Goal: Task Accomplishment & Management: Use online tool/utility

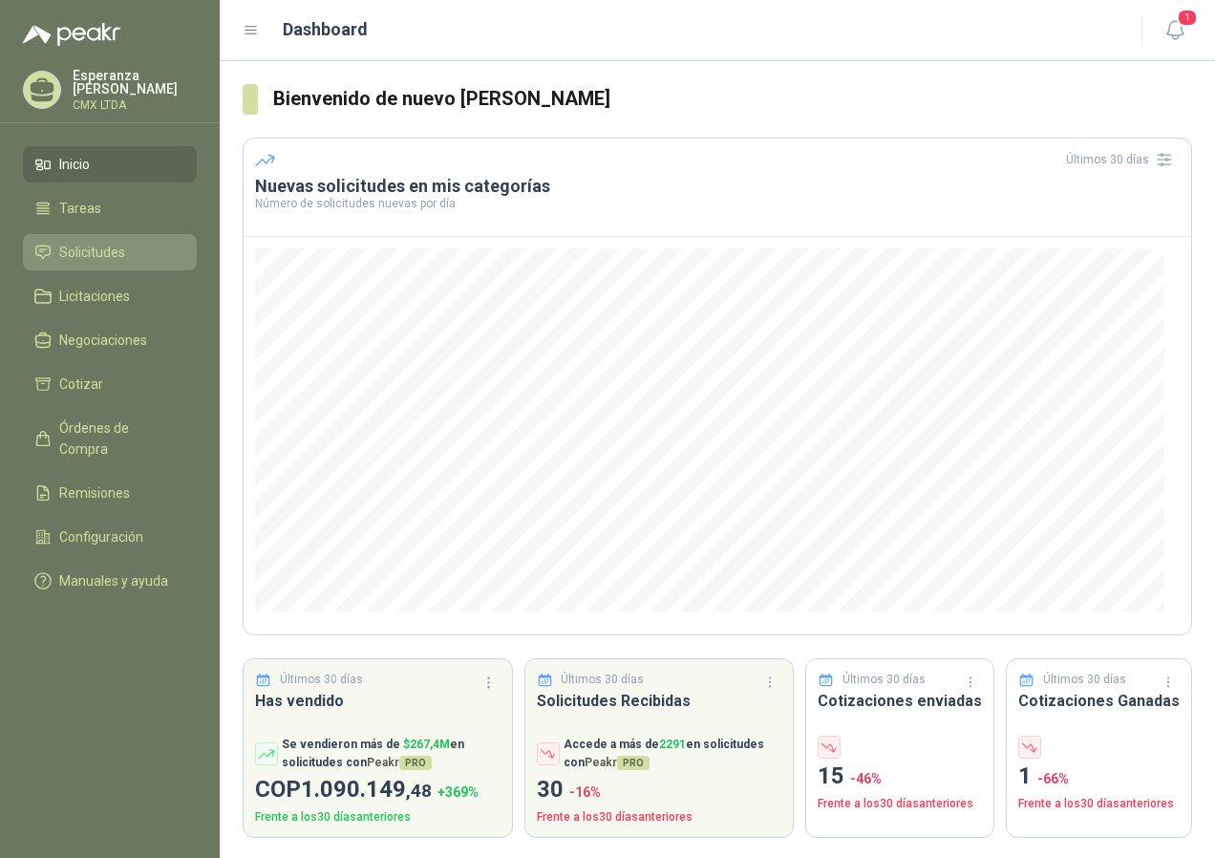
click at [124, 236] on link "Solicitudes" at bounding box center [110, 252] width 174 height 36
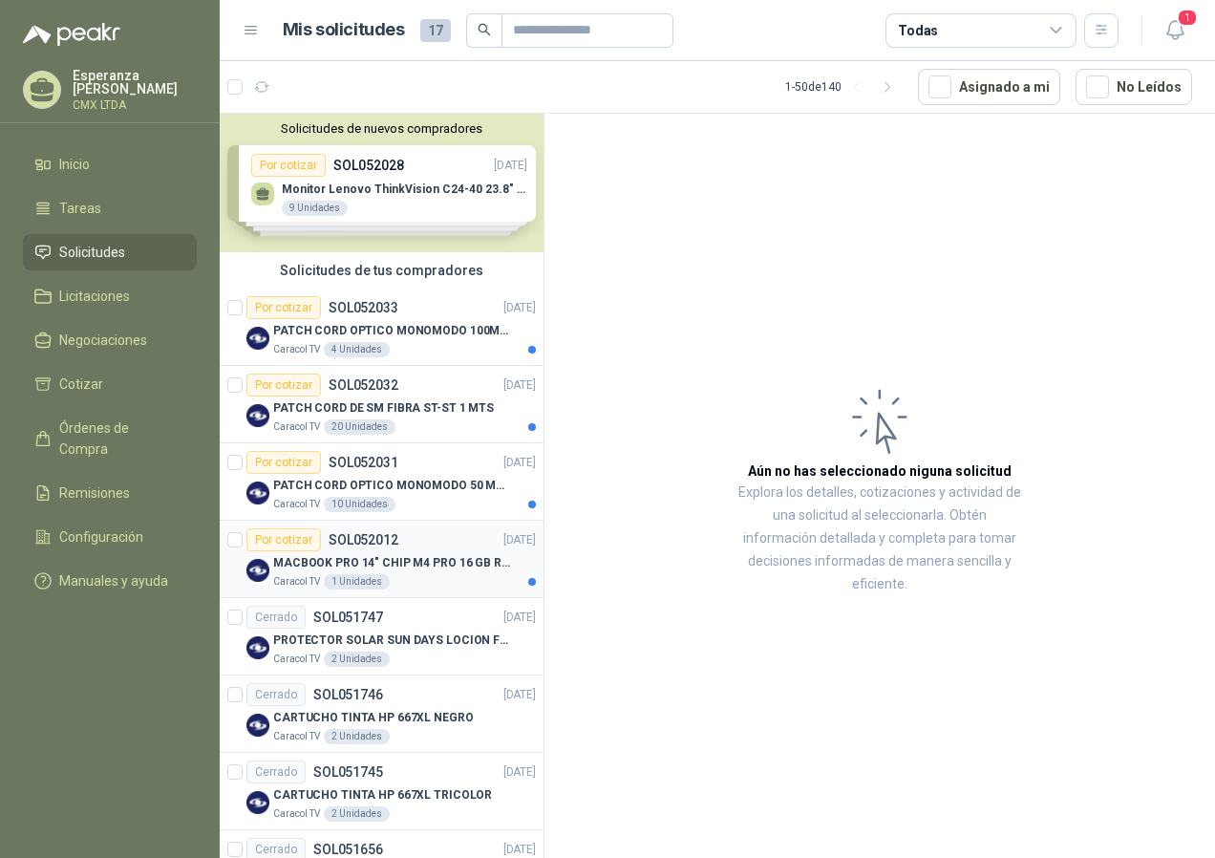
click at [425, 578] on div "Caracol TV 1 Unidades" at bounding box center [404, 581] width 263 height 15
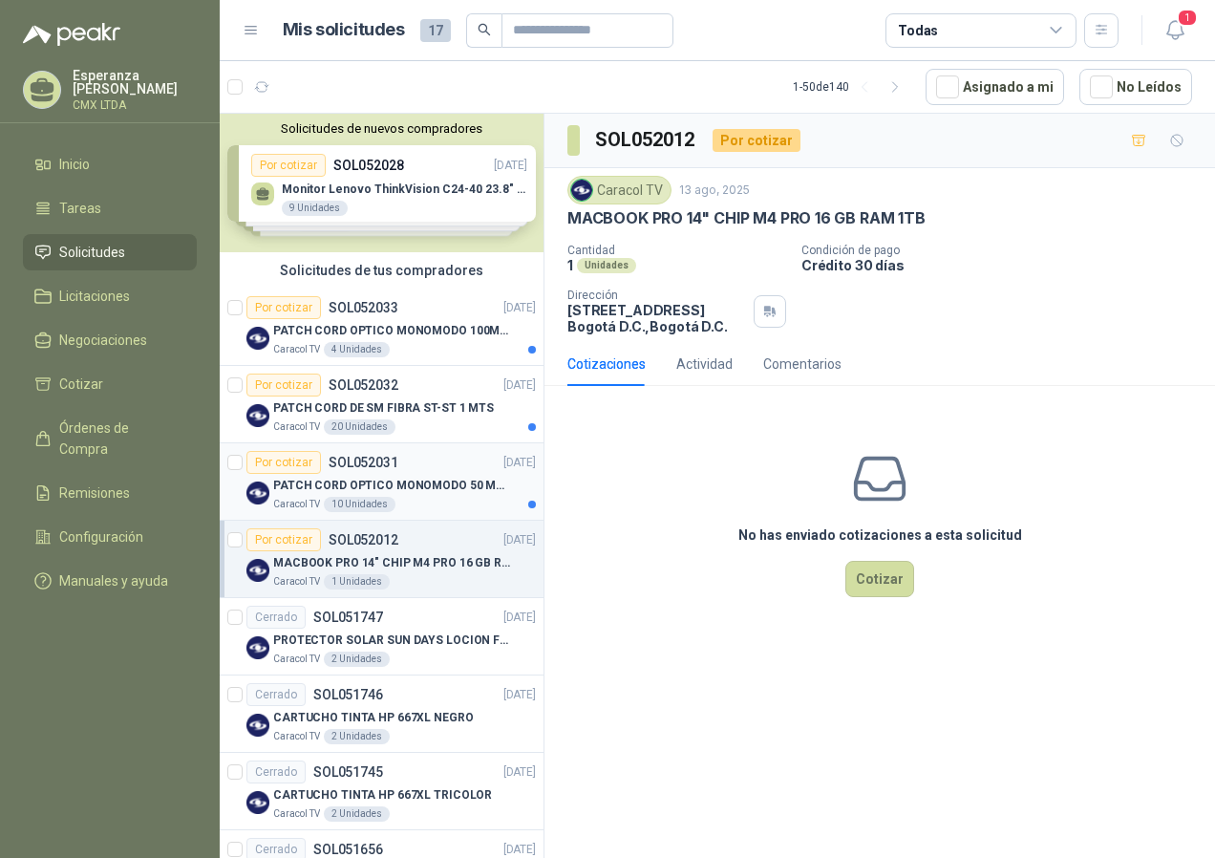
click at [429, 491] on p "PATCH CORD OPTICO MONOMODO 50 MTS" at bounding box center [392, 486] width 238 height 18
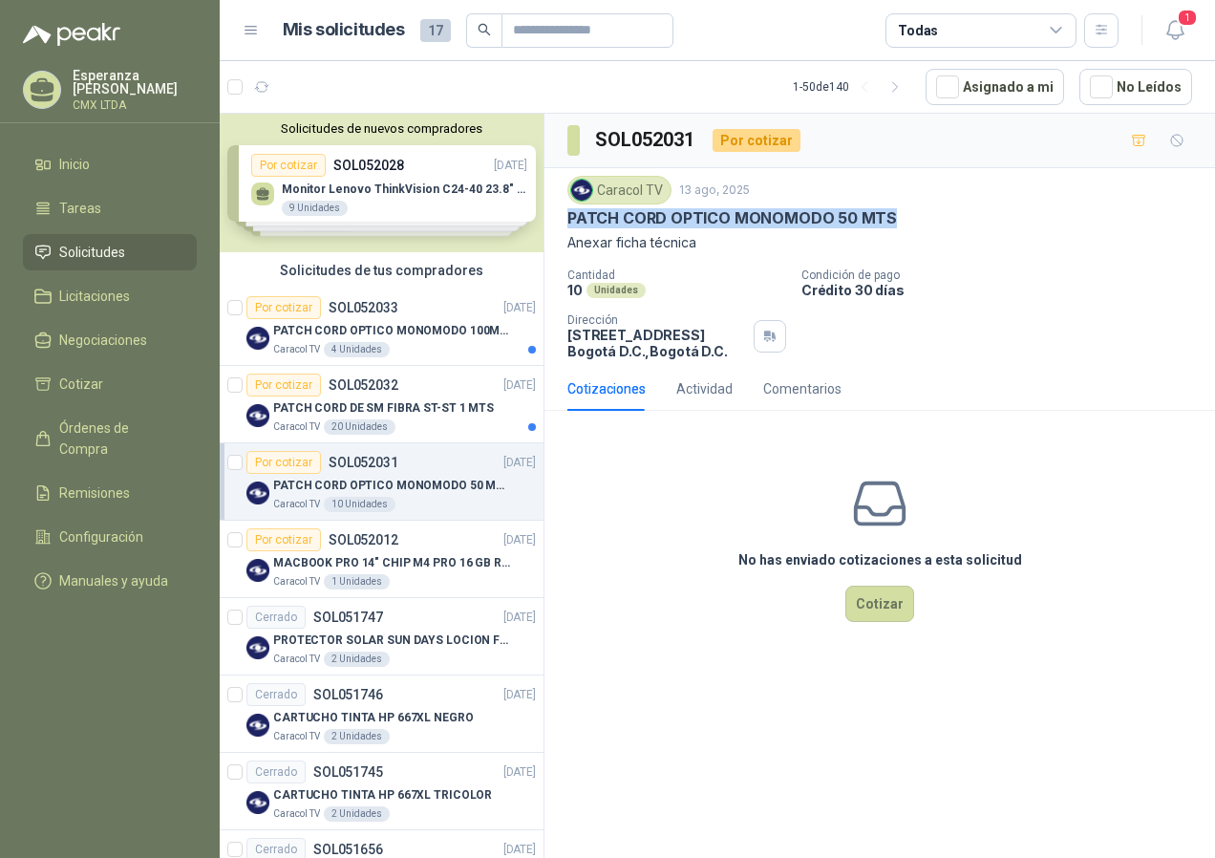
drag, startPoint x: 566, startPoint y: 216, endPoint x: 899, endPoint y: 219, distance: 332.4
click at [899, 219] on div "Caracol TV 13 ago, 2025 PATCH CORD OPTICO MONOMODO 50 MTS Anexar ficha técnica …" at bounding box center [879, 267] width 670 height 199
copy p "PATCH CORD OPTICO MONOMODO 50 MTS"
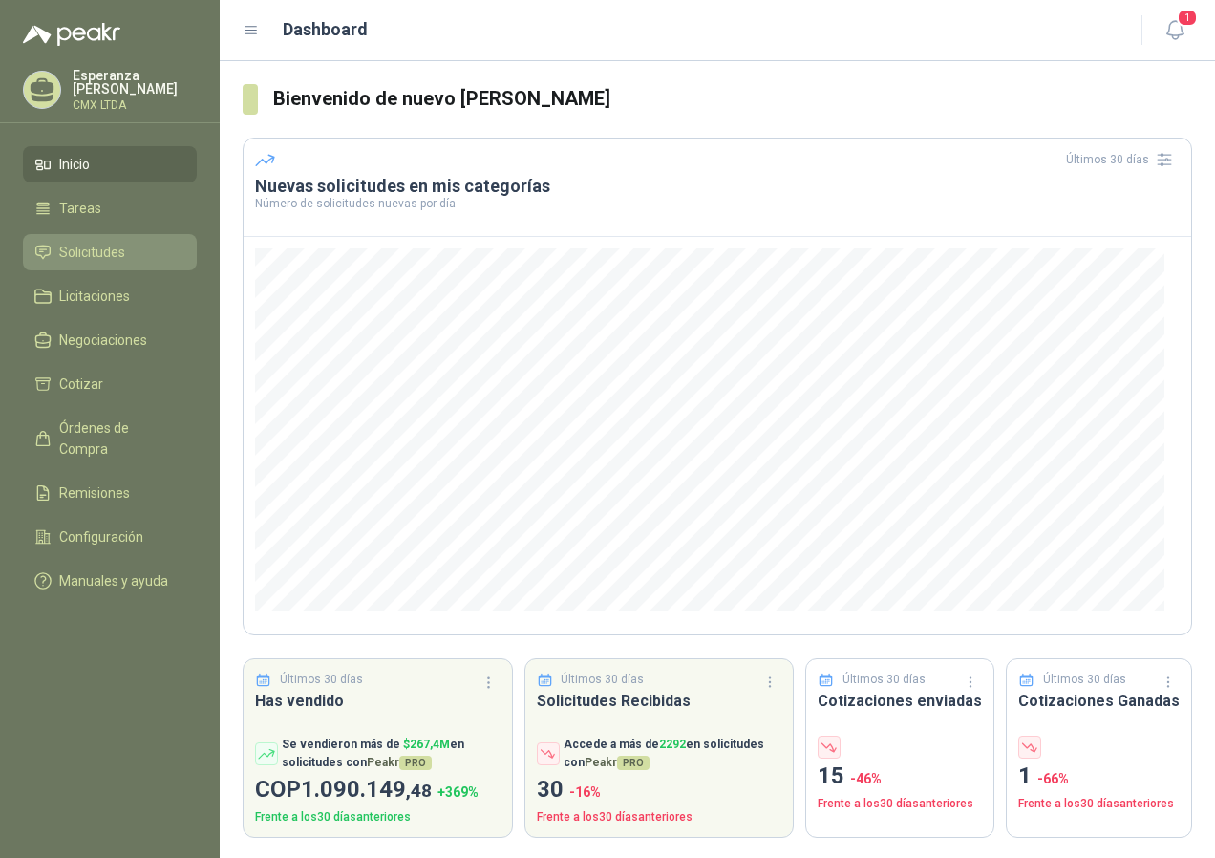
click at [67, 247] on span "Solicitudes" at bounding box center [92, 252] width 66 height 21
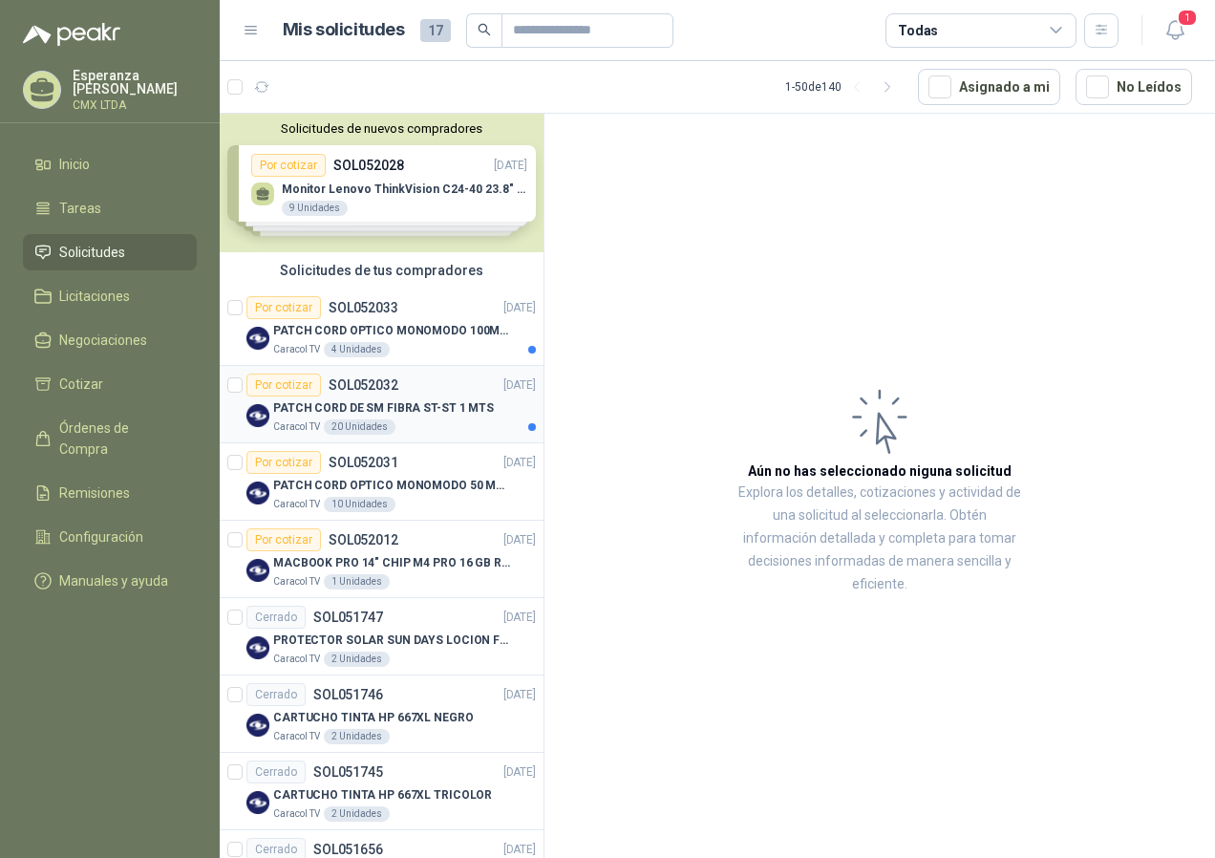
click at [415, 394] on div "Por cotizar SOL052032 [DATE]" at bounding box center [390, 384] width 289 height 23
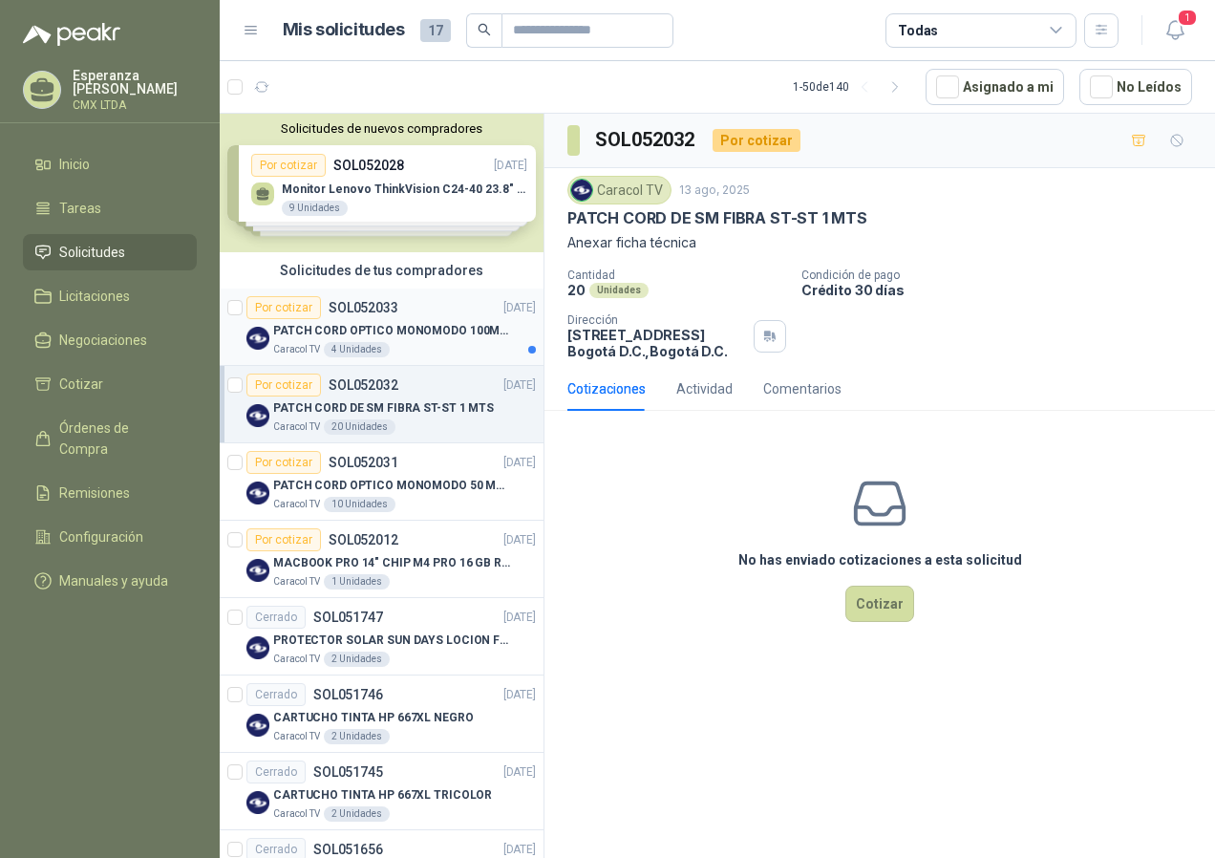
click at [386, 325] on p "PATCH CORD OPTICO MONOMODO 100MTS" at bounding box center [392, 331] width 238 height 18
click at [414, 410] on p "PATCH CORD DE SM FIBRA ST-ST 1 MTS" at bounding box center [383, 408] width 221 height 18
click at [434, 490] on p "PATCH CORD OPTICO MONOMODO 50 MTS" at bounding box center [392, 486] width 238 height 18
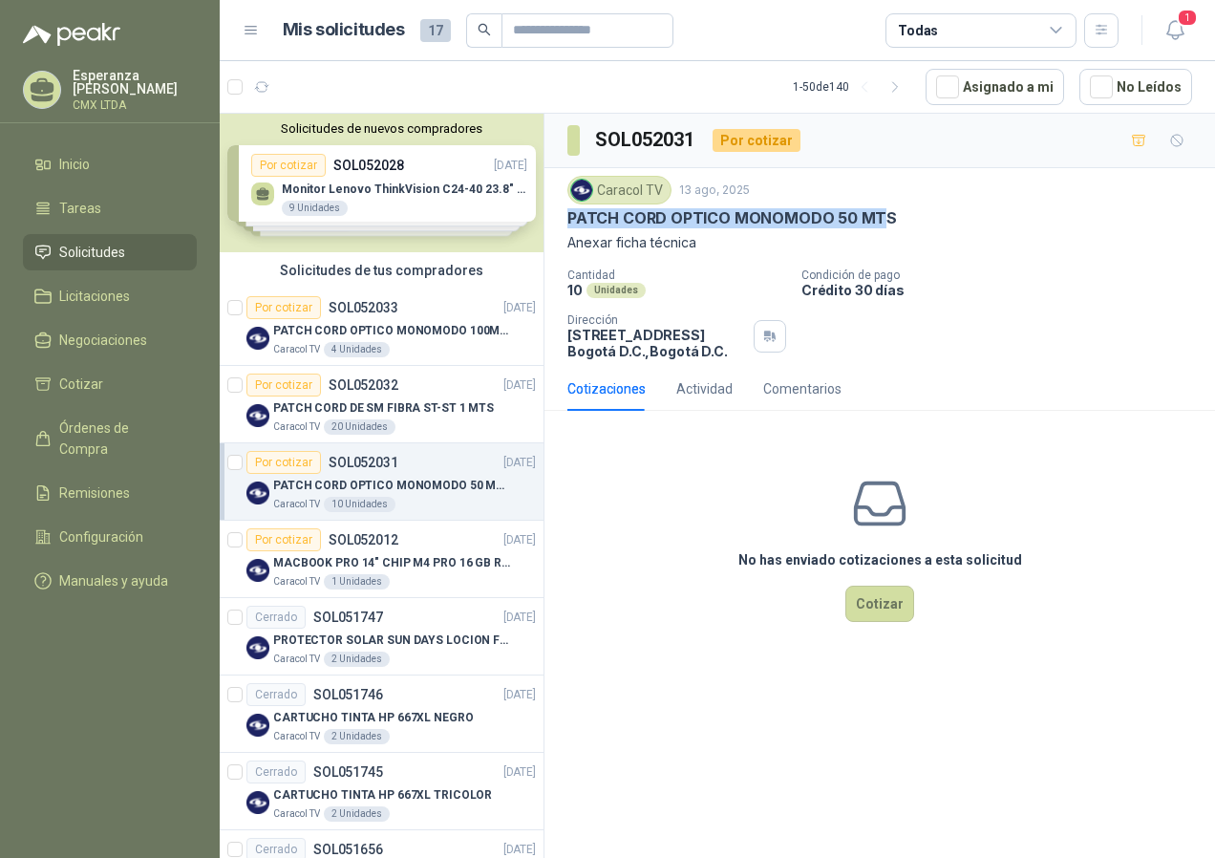
drag, startPoint x: 570, startPoint y: 217, endPoint x: 879, endPoint y: 218, distance: 308.5
click at [879, 218] on p "PATCH CORD OPTICO MONOMODO 50 MTS" at bounding box center [731, 218] width 329 height 20
drag, startPoint x: 879, startPoint y: 218, endPoint x: 785, endPoint y: 235, distance: 95.2
click at [885, 219] on p "PATCH CORD OPTICO MONOMODO 50 MTS" at bounding box center [731, 218] width 329 height 20
drag, startPoint x: 578, startPoint y: 217, endPoint x: 726, endPoint y: 222, distance: 148.1
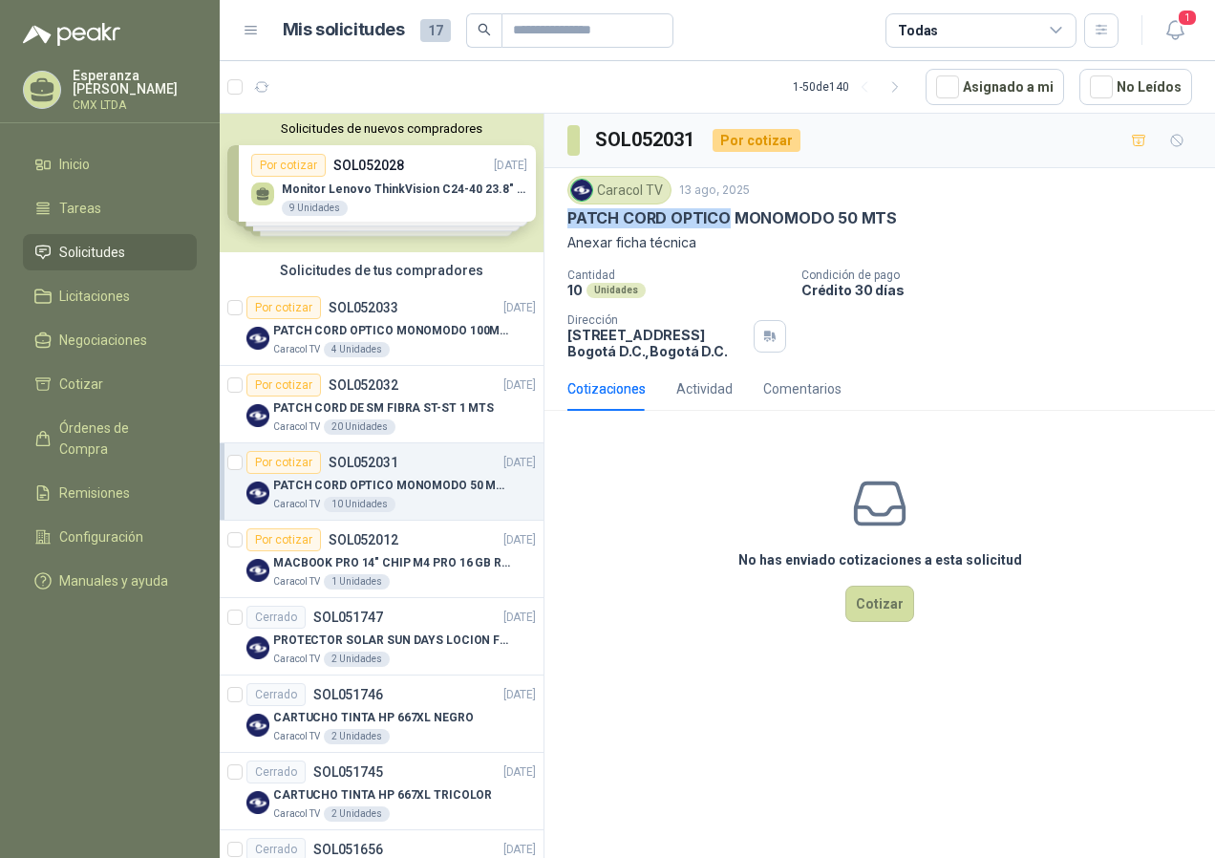
click at [726, 222] on p "PATCH CORD OPTICO MONOMODO 50 MTS" at bounding box center [731, 218] width 329 height 20
click at [592, 629] on div "No has enviado cotizaciones a esta solicitud Cotizar" at bounding box center [879, 548] width 670 height 244
drag, startPoint x: 573, startPoint y: 222, endPoint x: 850, endPoint y: 225, distance: 277.0
click at [850, 225] on p "PATCH CORD OPTICO MONOMODO 50 MTS" at bounding box center [731, 218] width 329 height 20
drag, startPoint x: 850, startPoint y: 225, endPoint x: 853, endPoint y: 272, distance: 46.9
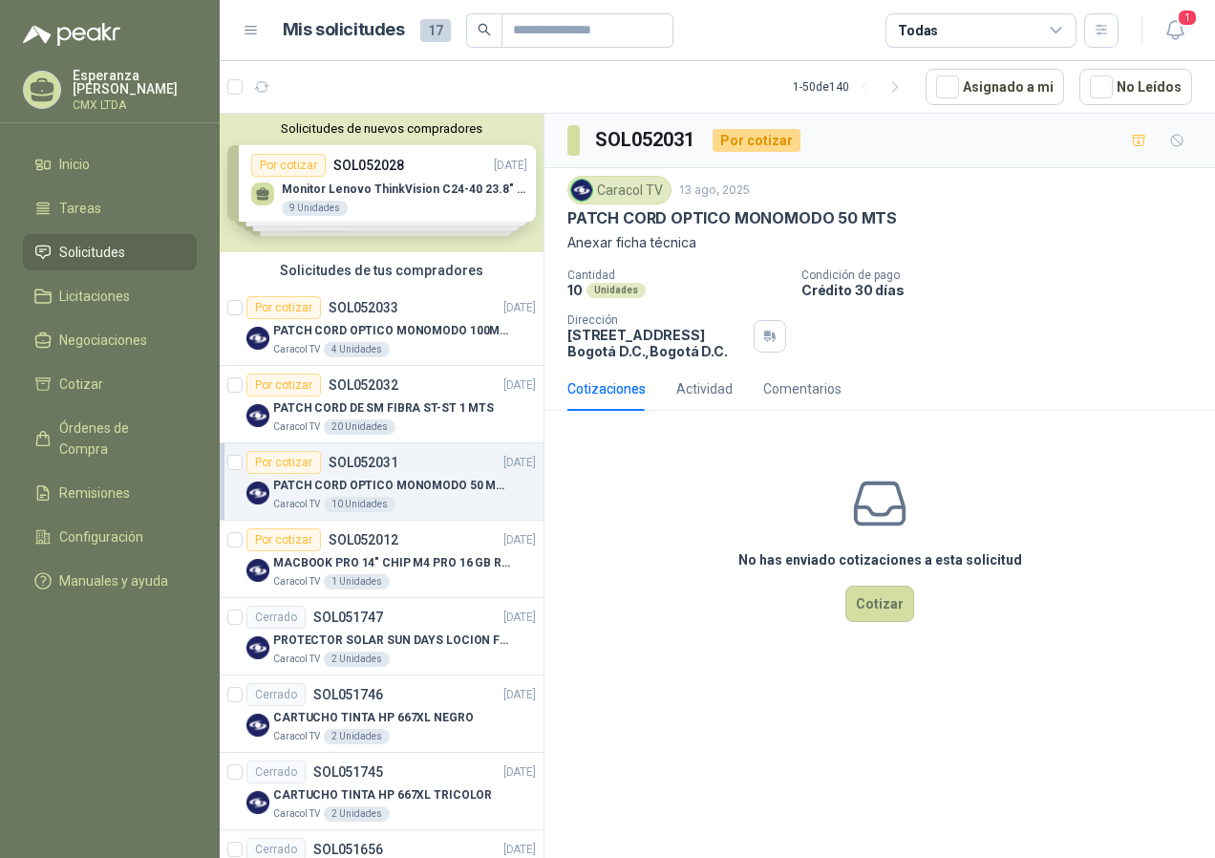
click at [871, 244] on p "Anexar ficha técnica" at bounding box center [879, 242] width 625 height 21
